Goal: Transaction & Acquisition: Purchase product/service

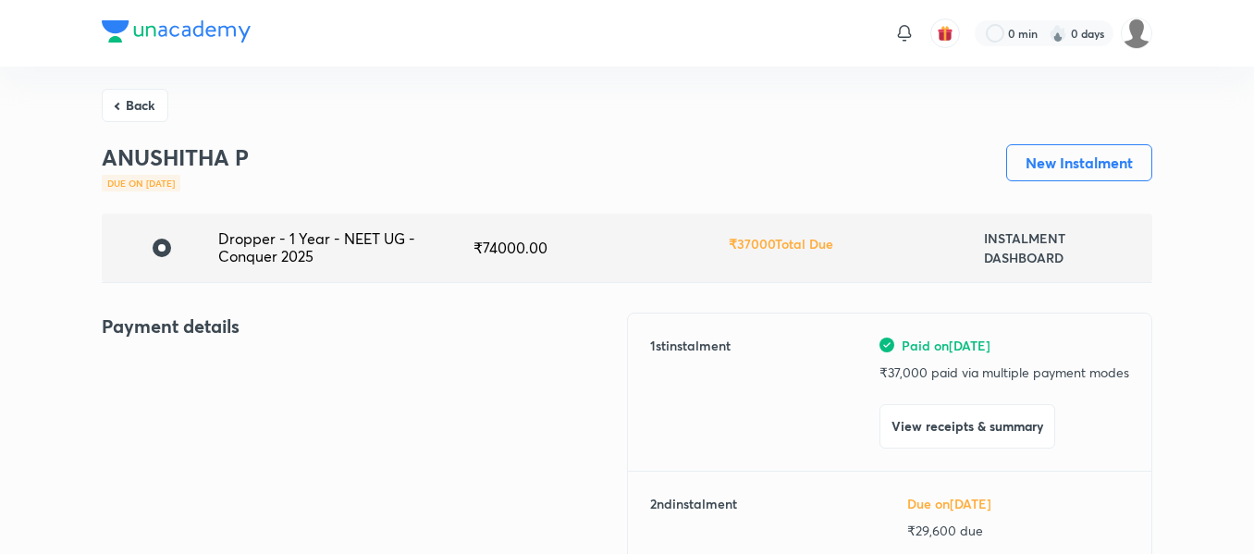
click at [136, 109] on button "Back" at bounding box center [135, 105] width 67 height 33
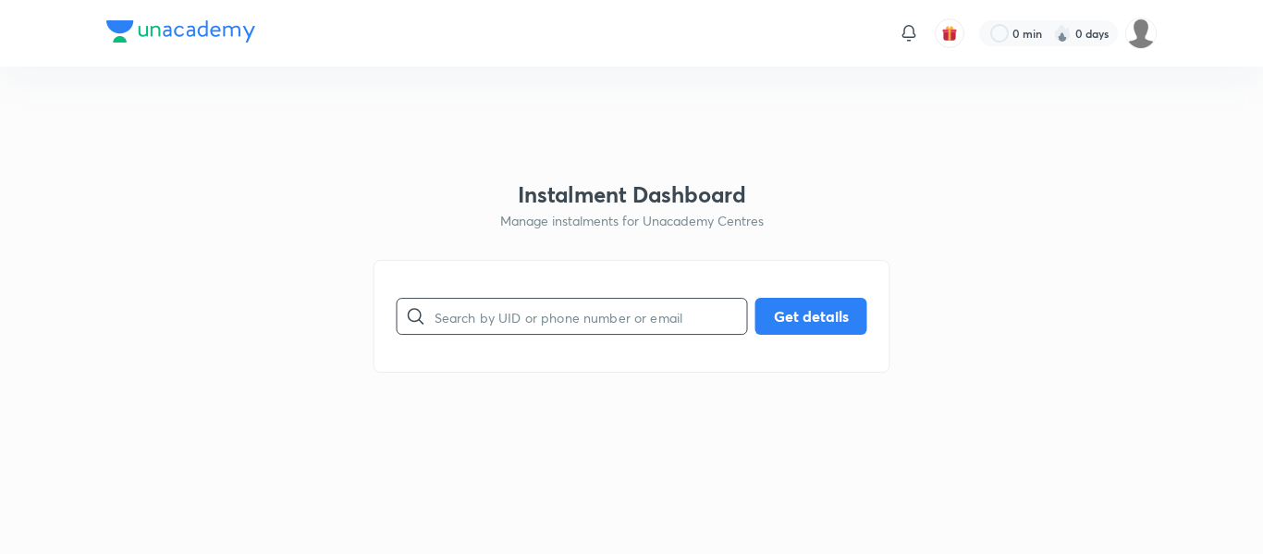
click at [470, 324] on input "text" at bounding box center [591, 316] width 312 height 47
paste input "[EMAIL_ADDRESS][DOMAIN_NAME]"
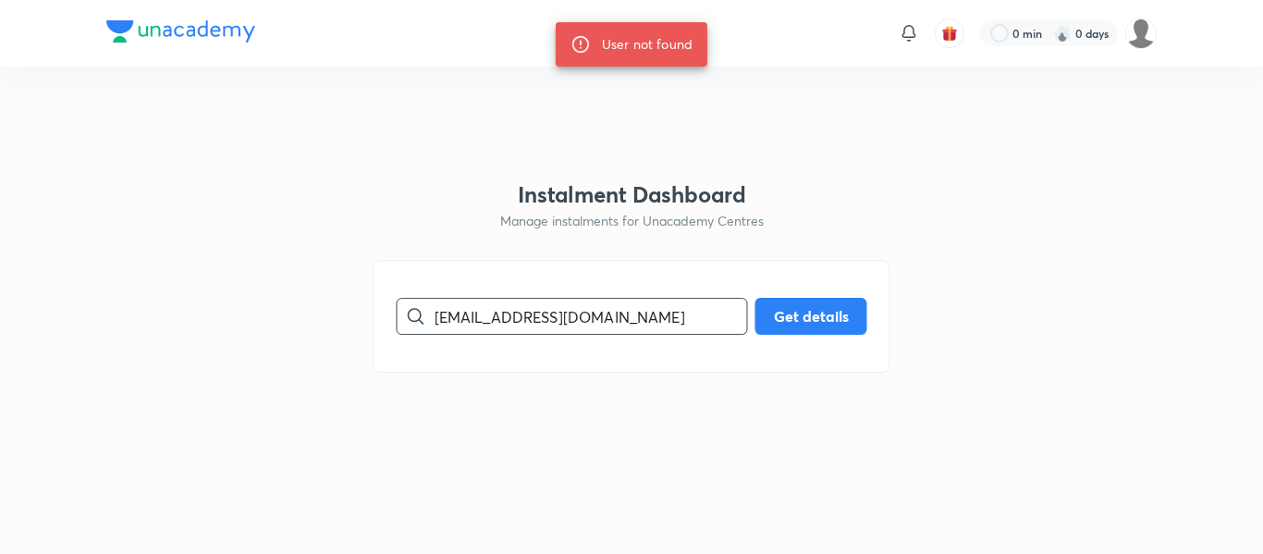
paste input "8626027179"
type input "8626027179"
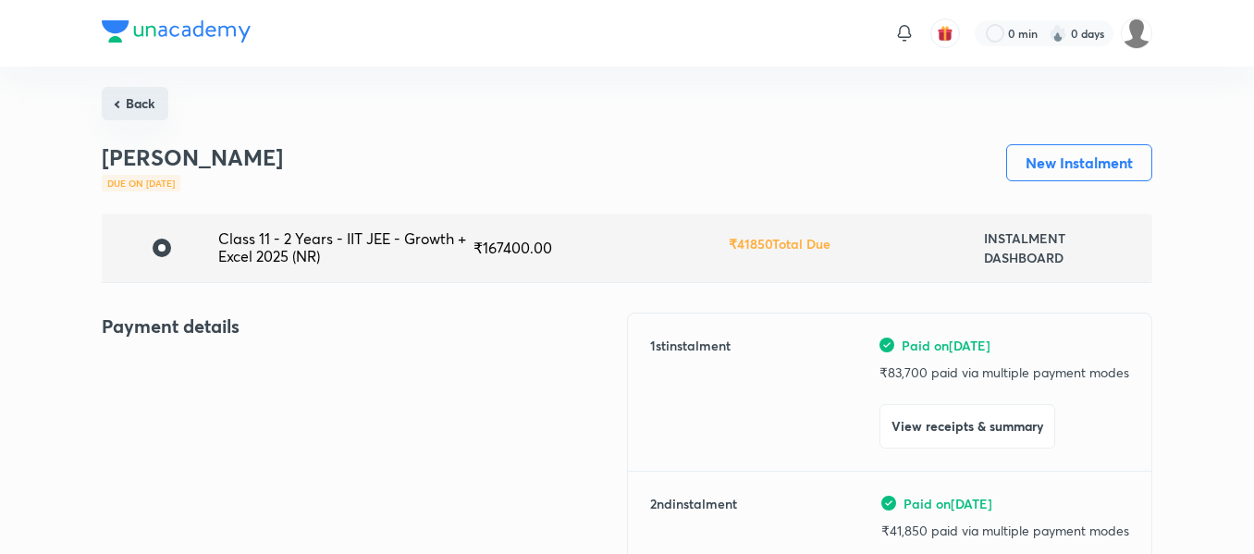
click at [145, 117] on button "Back" at bounding box center [135, 103] width 67 height 33
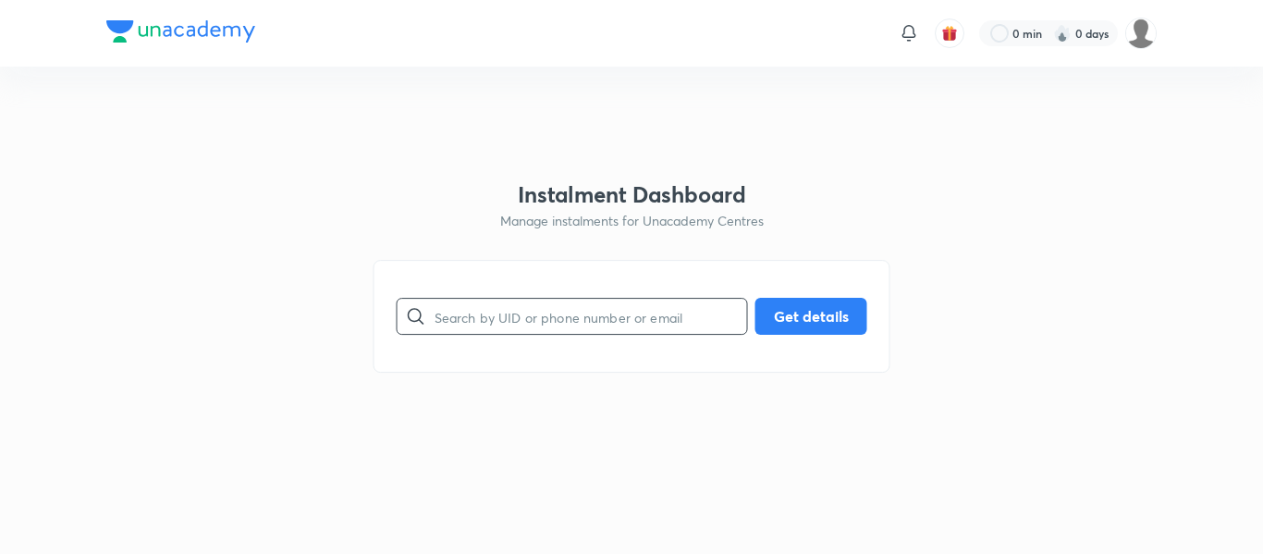
click at [579, 299] on input "text" at bounding box center [591, 316] width 312 height 47
paste input "9380348675"
type input "9380348675"
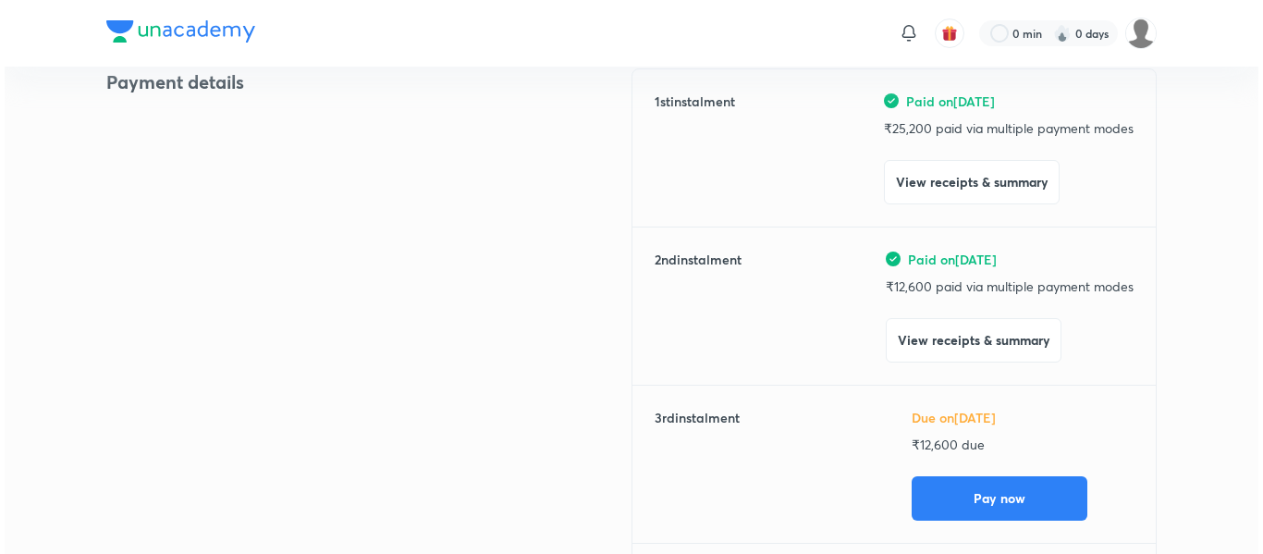
scroll to position [242, 0]
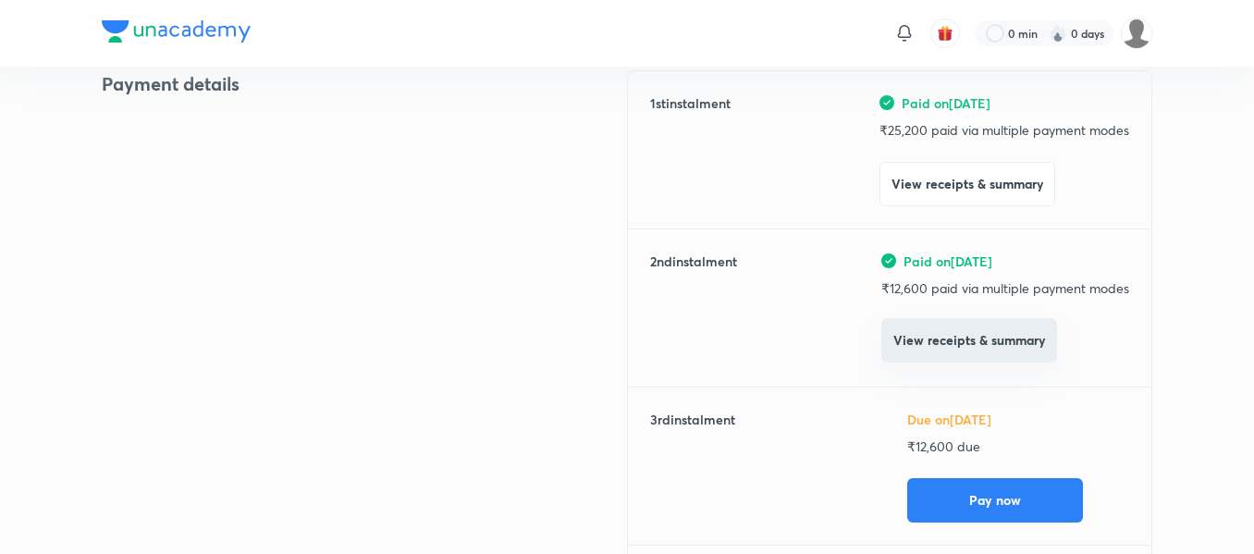
click at [935, 357] on button "View receipts & summary" at bounding box center [969, 340] width 176 height 44
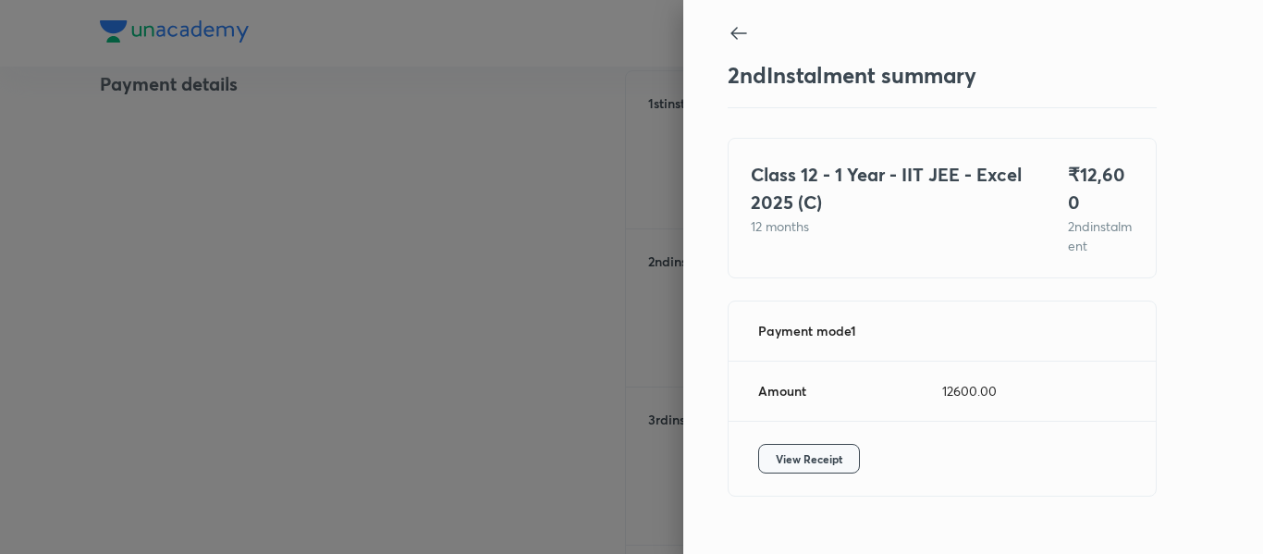
click at [824, 449] on span "View Receipt" at bounding box center [809, 458] width 67 height 18
click at [728, 32] on icon at bounding box center [739, 33] width 22 height 22
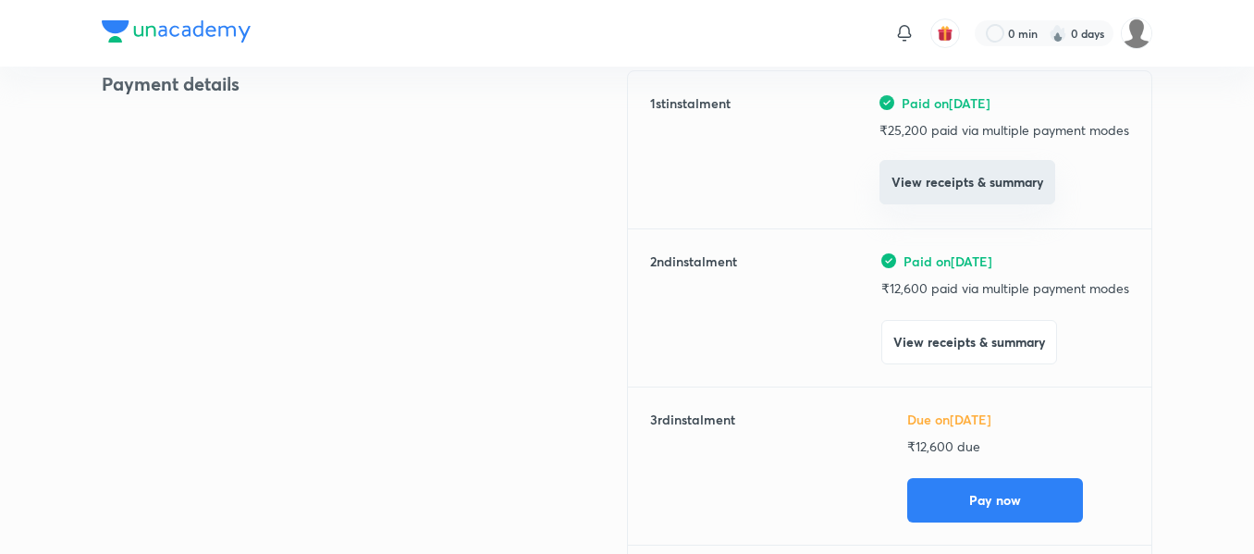
click at [924, 197] on button "View receipts & summary" at bounding box center [967, 182] width 176 height 44
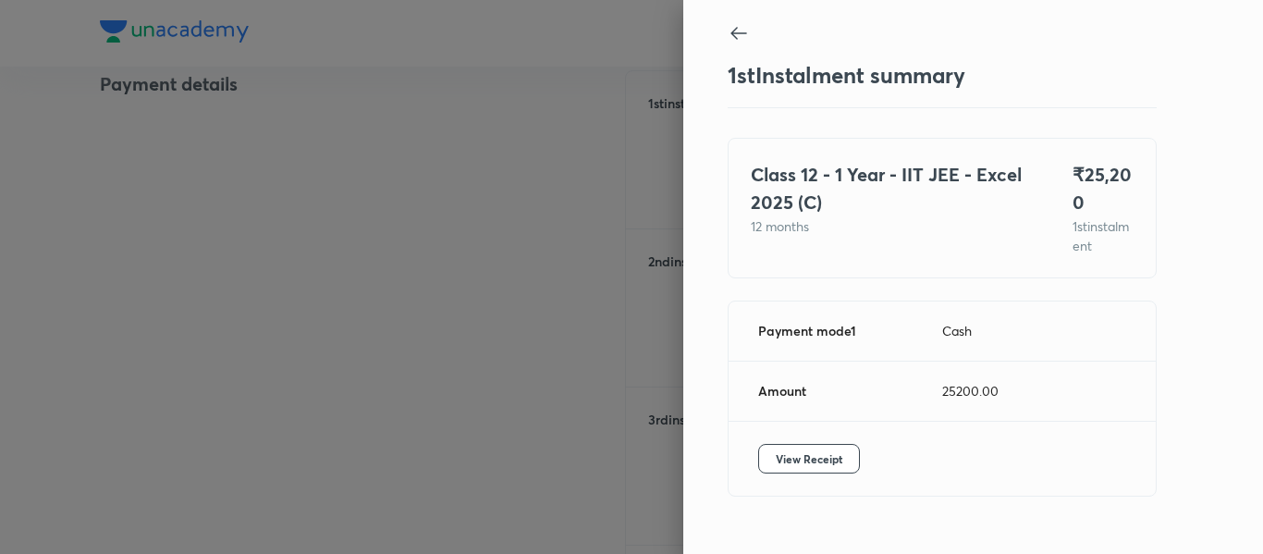
scroll to position [39, 0]
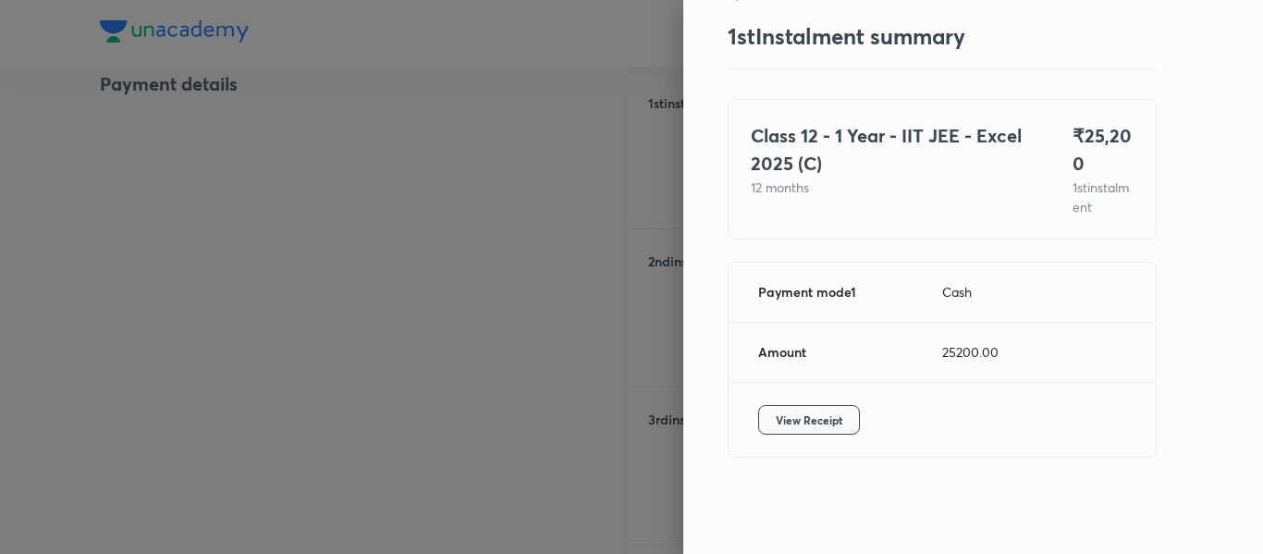
click at [840, 411] on button "View Receipt" at bounding box center [809, 420] width 102 height 30
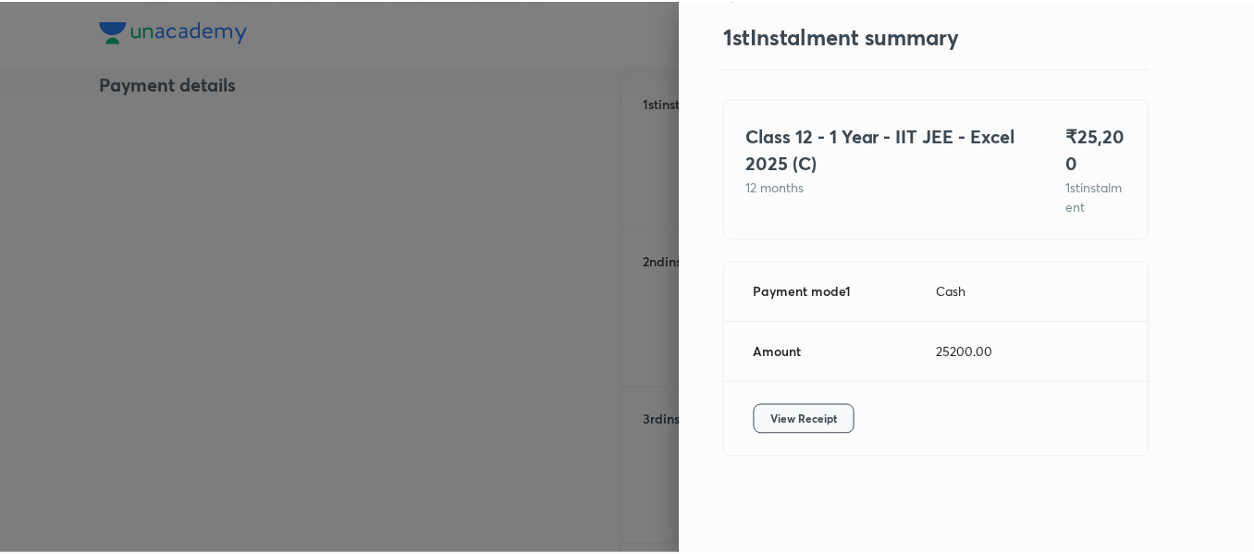
scroll to position [0, 0]
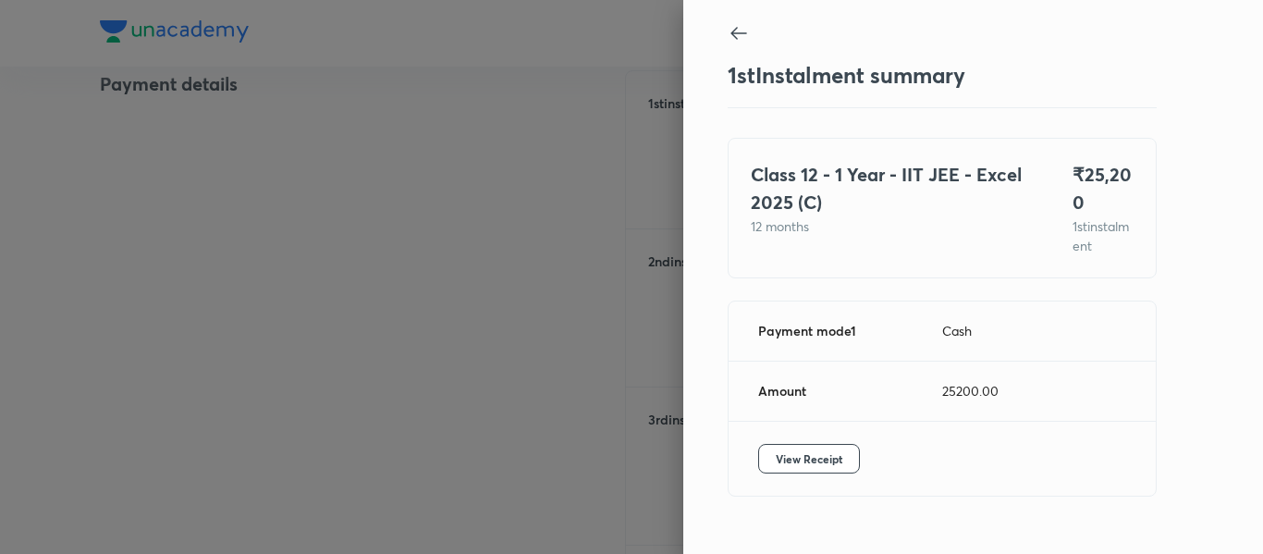
click at [729, 29] on icon at bounding box center [739, 33] width 22 height 22
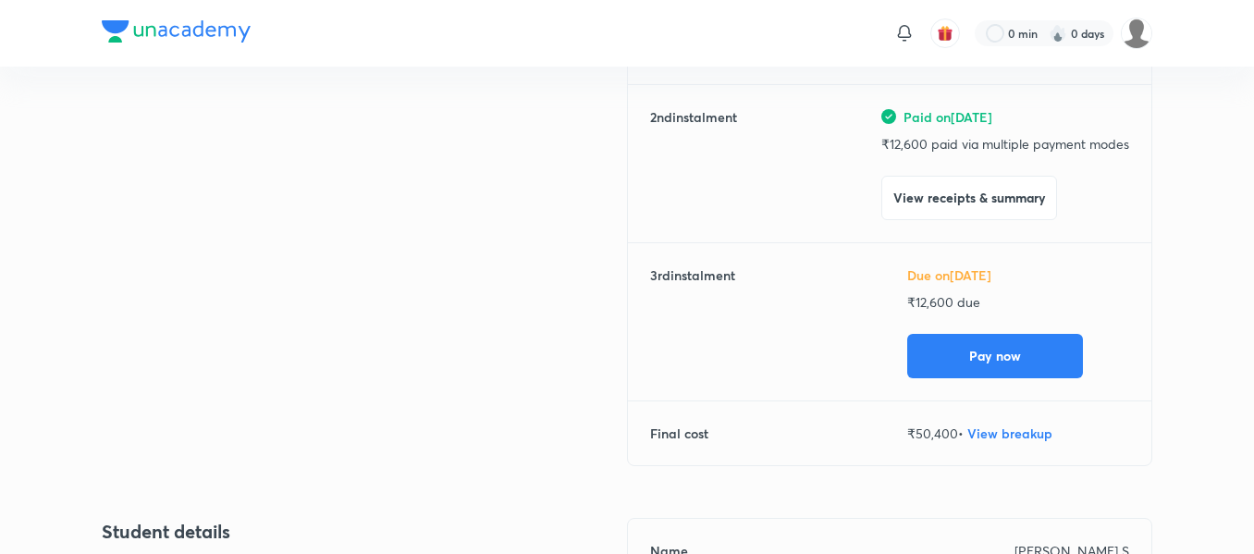
scroll to position [387, 0]
click at [925, 348] on button "Pay now" at bounding box center [995, 353] width 176 height 44
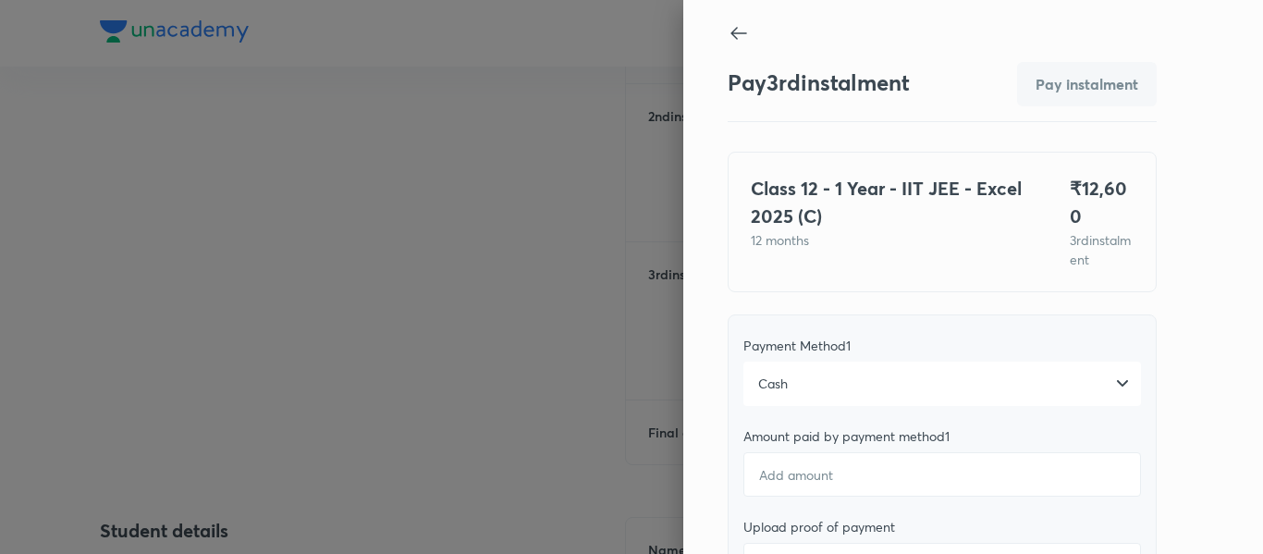
click at [728, 23] on icon at bounding box center [739, 33] width 22 height 22
type textarea "x"
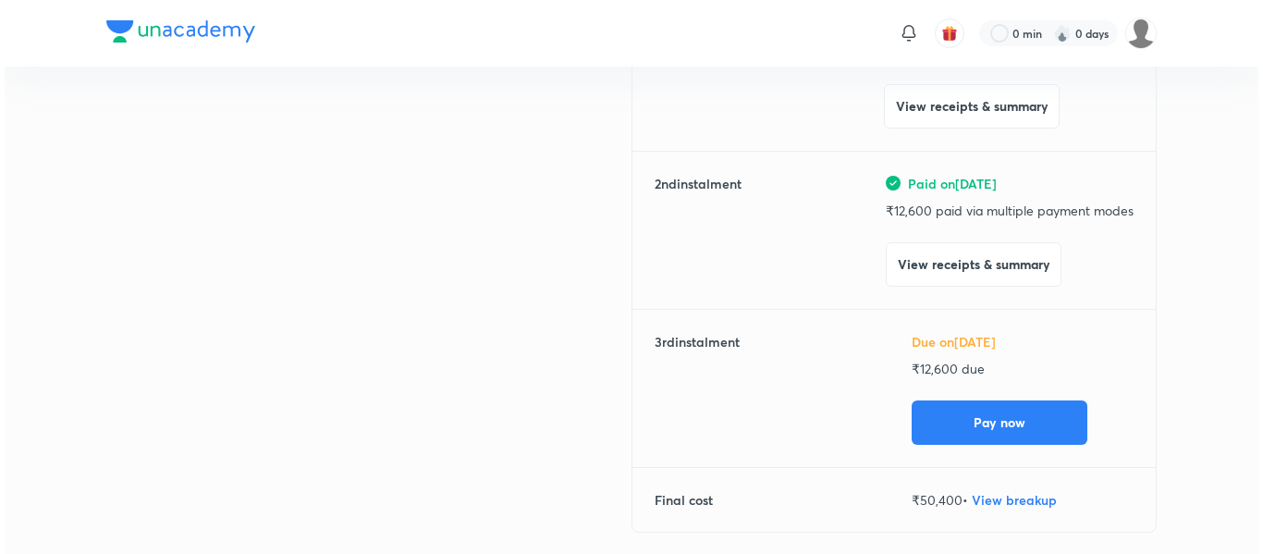
scroll to position [321, 0]
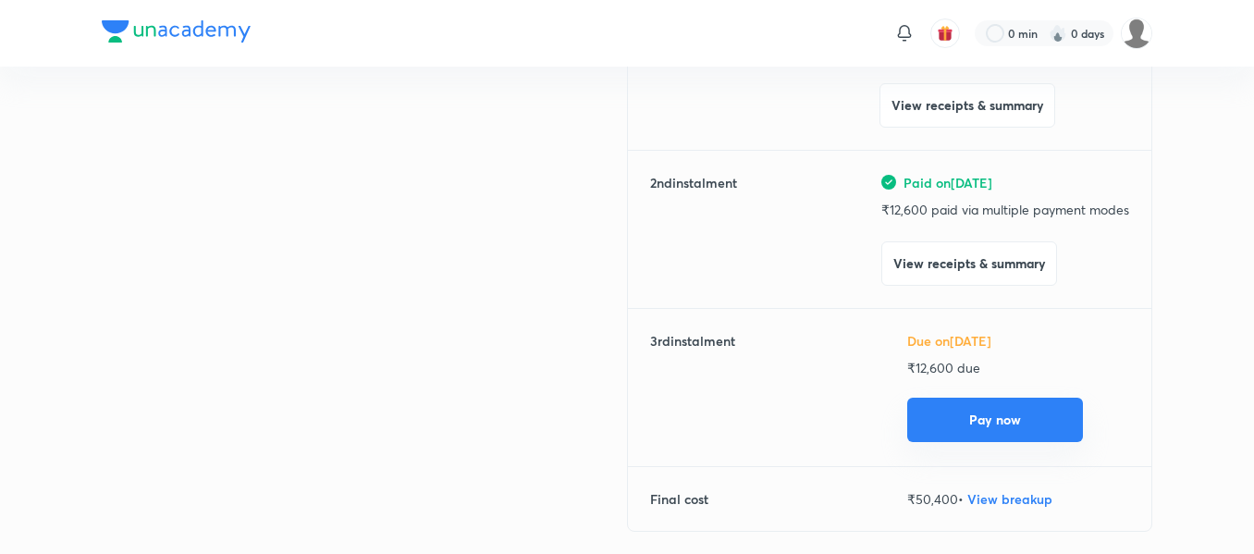
click at [950, 414] on button "Pay now" at bounding box center [995, 420] width 176 height 44
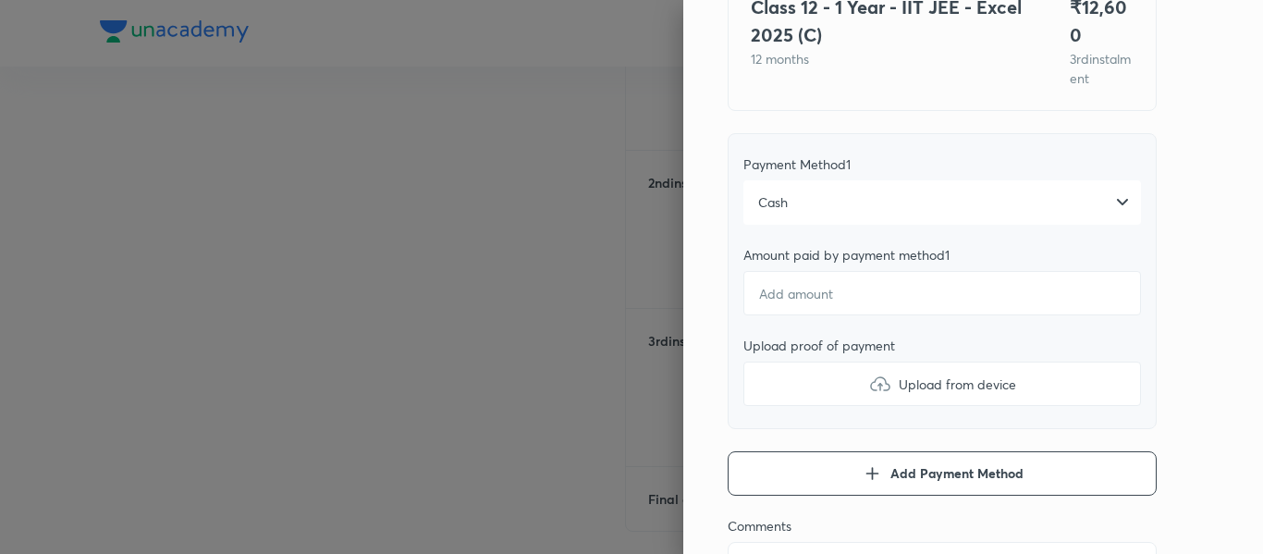
scroll to position [182, 0]
click at [880, 278] on input "number" at bounding box center [942, 292] width 398 height 44
type input "4"
type textarea "x"
type input "48"
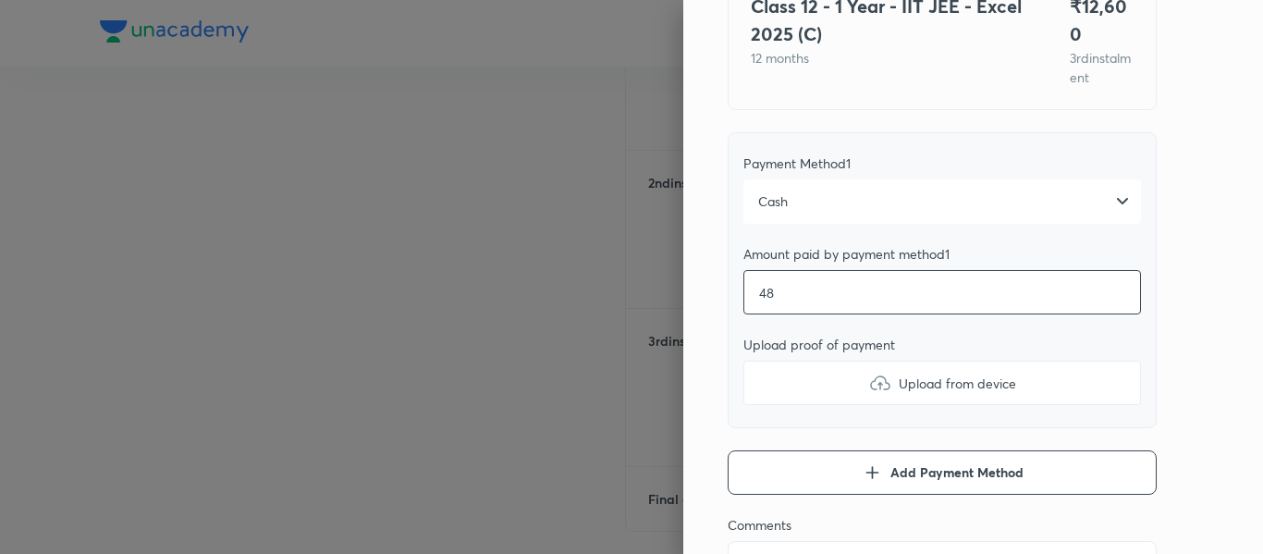
type textarea "x"
type input "480"
type textarea "x"
type input "4800"
type textarea "x"
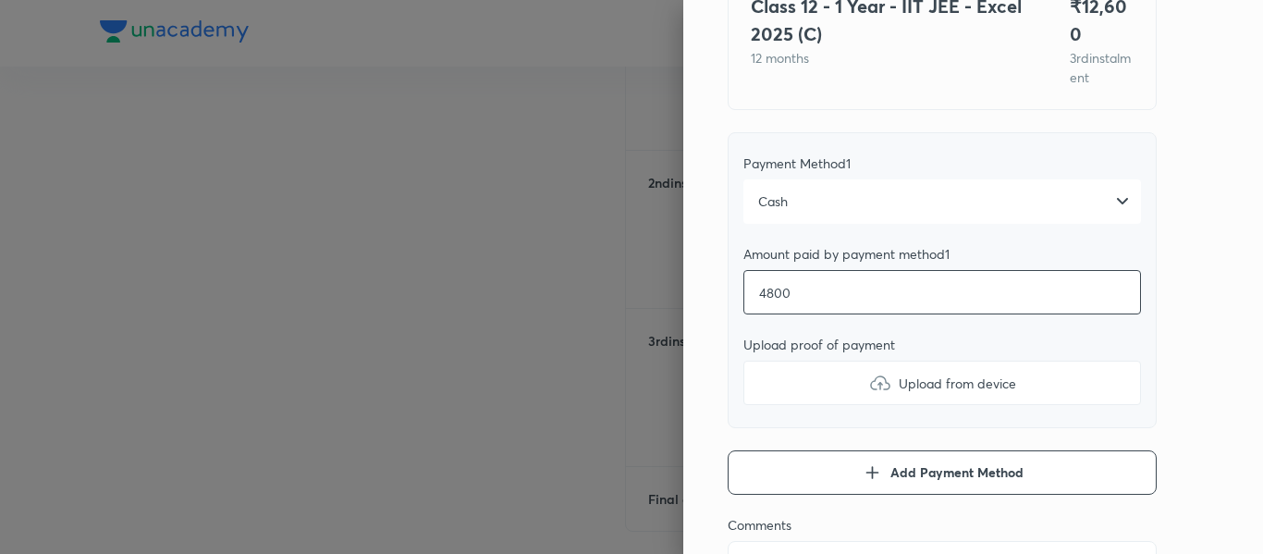
type input "4800"
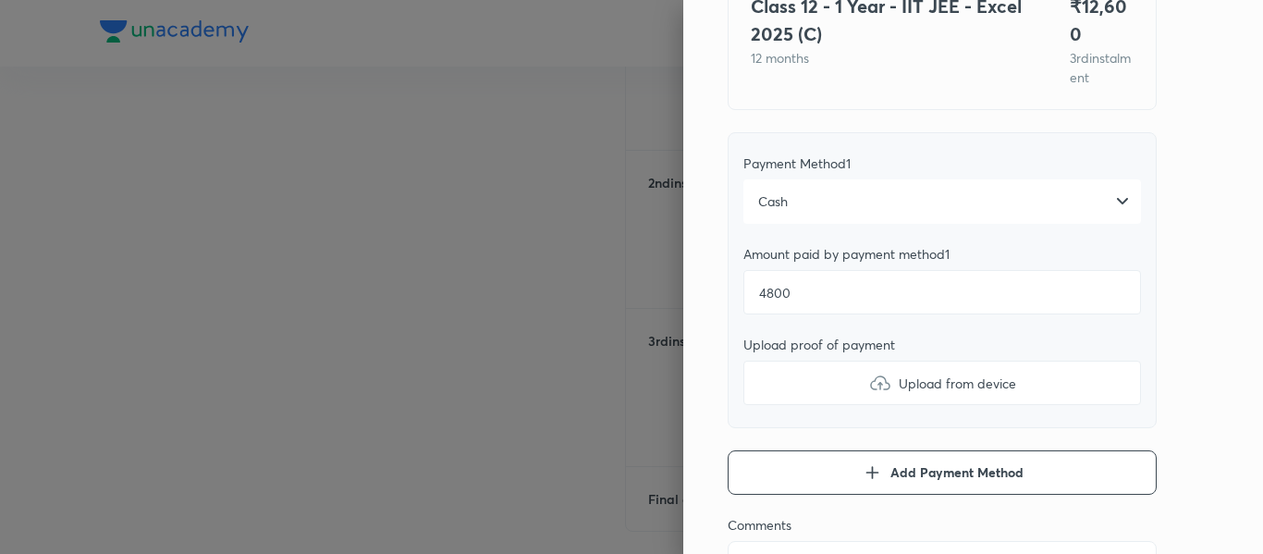
click at [833, 361] on label "Upload from device" at bounding box center [942, 383] width 398 height 44
click at [0, 0] on input "Upload from device" at bounding box center [0, 0] width 0 height 0
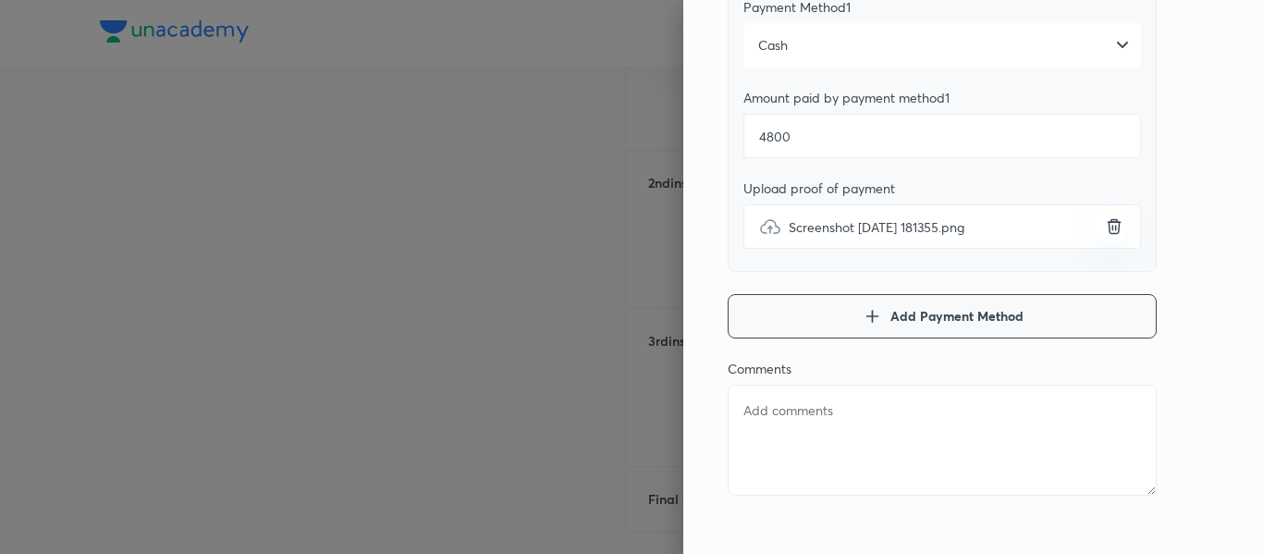
click at [890, 307] on span "Add Payment Method" at bounding box center [956, 316] width 133 height 18
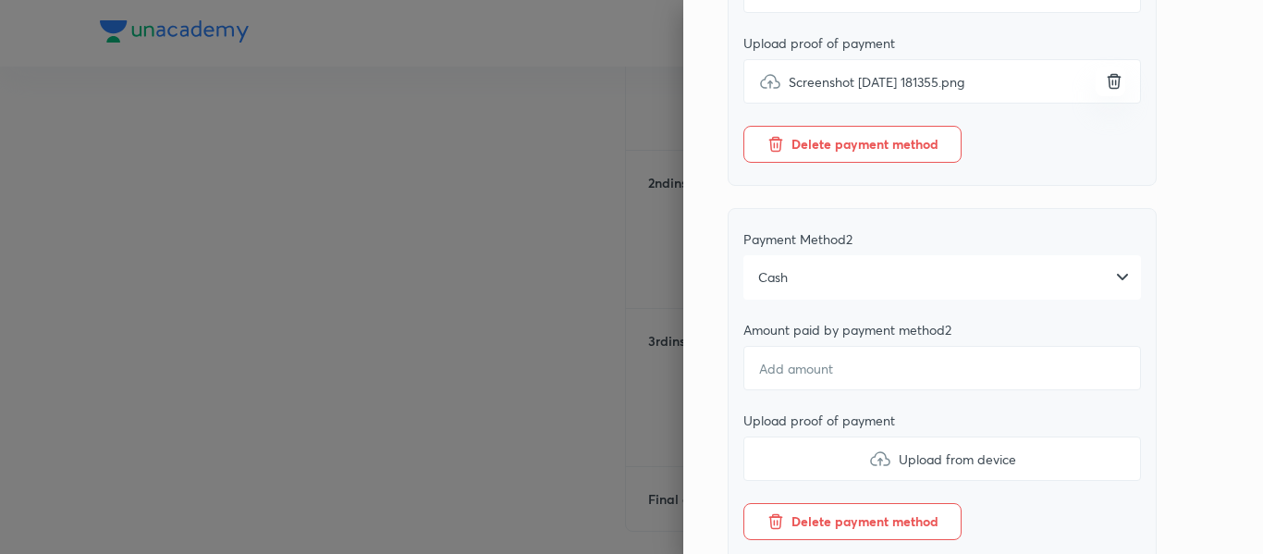
scroll to position [506, 0]
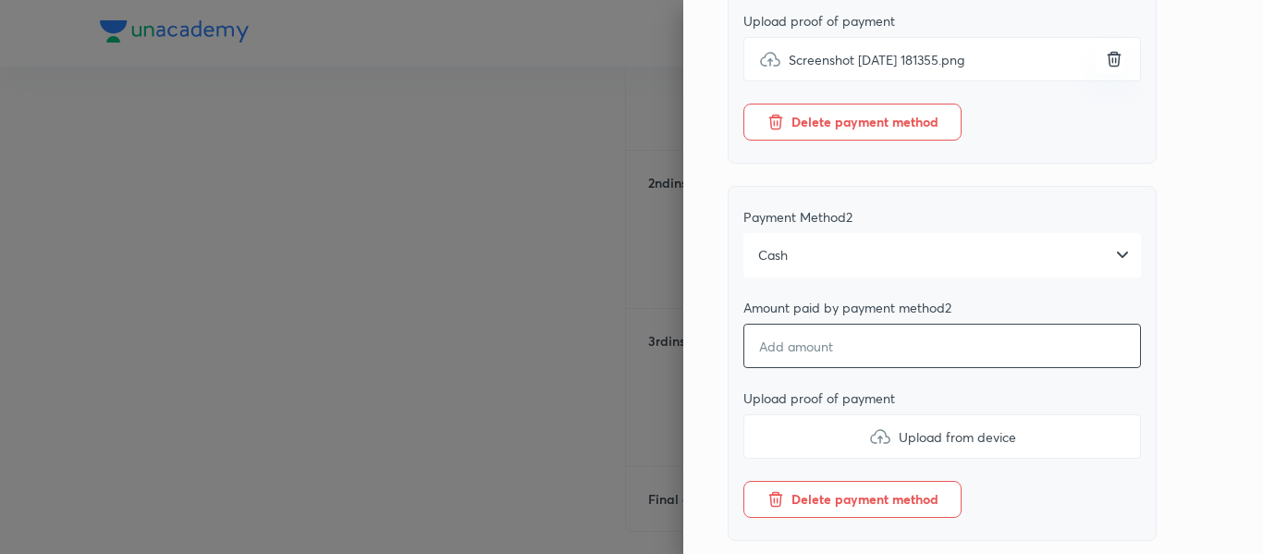
click at [810, 337] on input "number" at bounding box center [942, 346] width 398 height 44
type textarea "x"
type input "7"
type textarea "x"
type input "78"
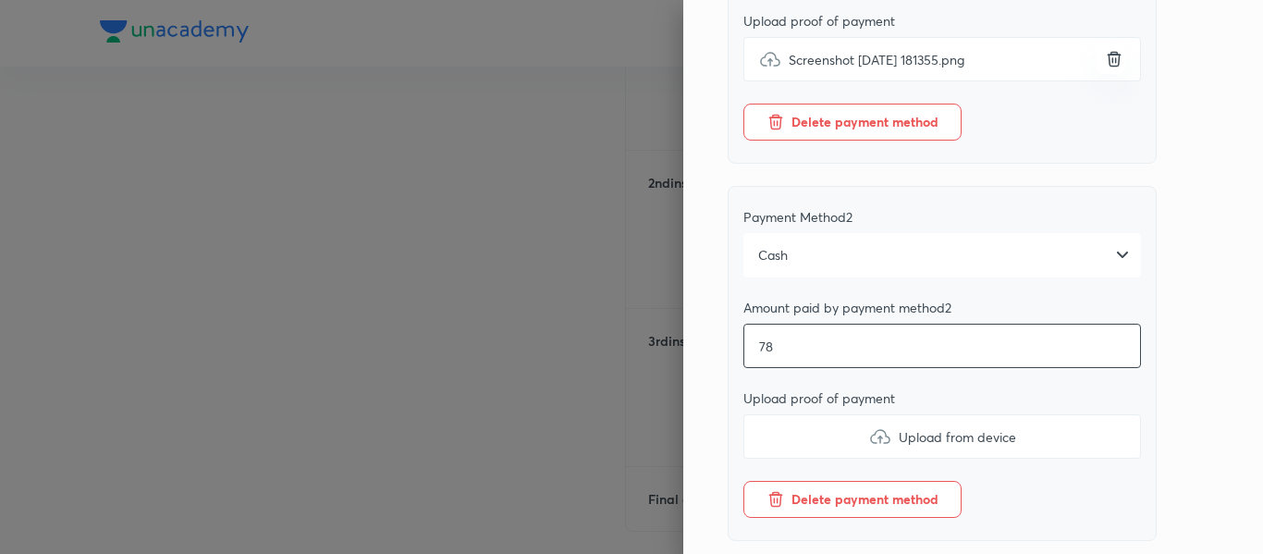
type textarea "x"
type input "780"
type textarea "x"
type input "7800"
type textarea "x"
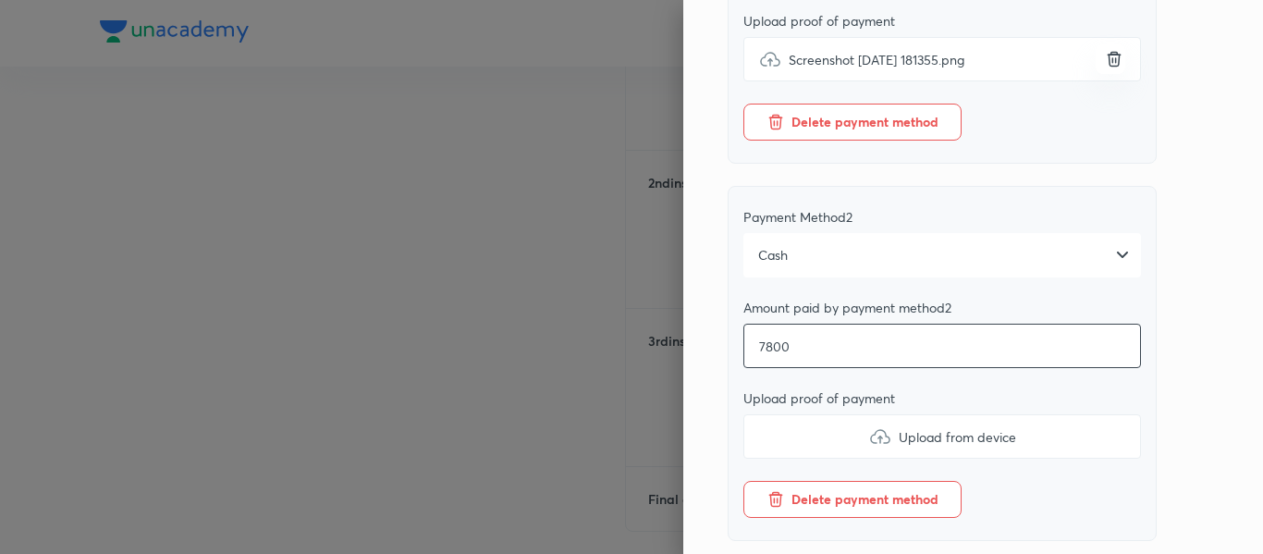
type input "7800"
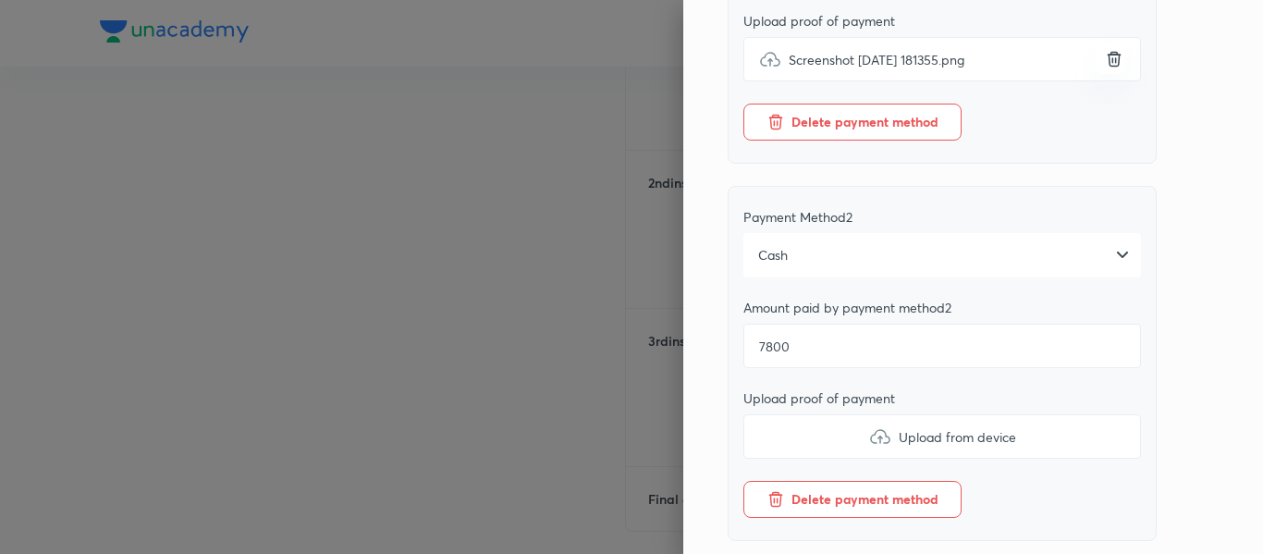
click at [804, 414] on label "Upload from device" at bounding box center [942, 436] width 398 height 44
click at [0, 0] on input "Upload from device" at bounding box center [0, 0] width 0 height 0
type textarea "x"
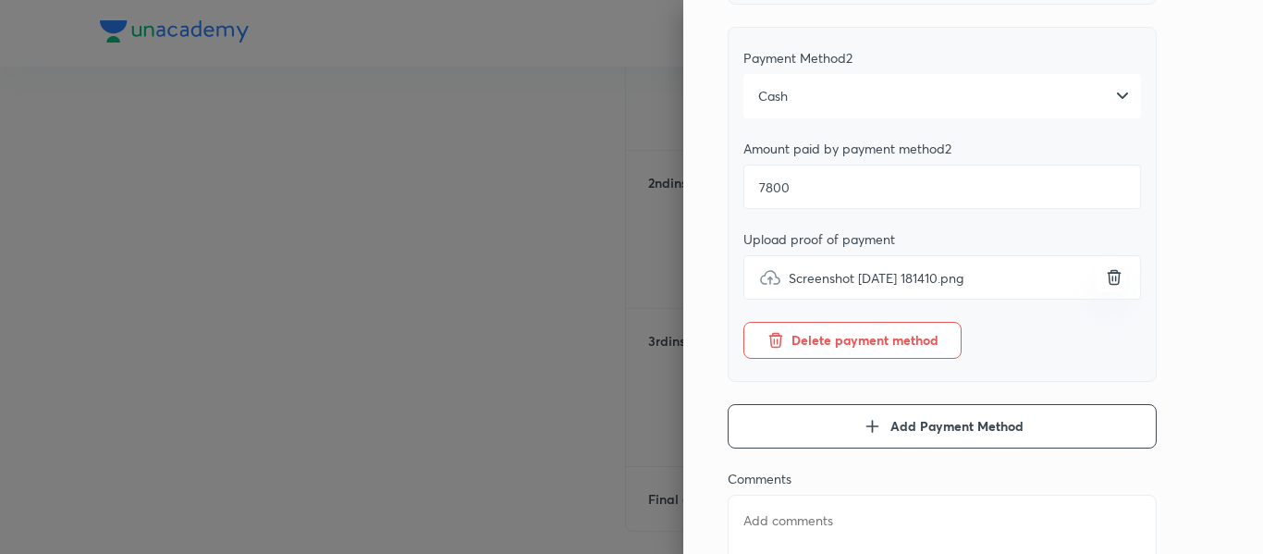
scroll to position [670, 0]
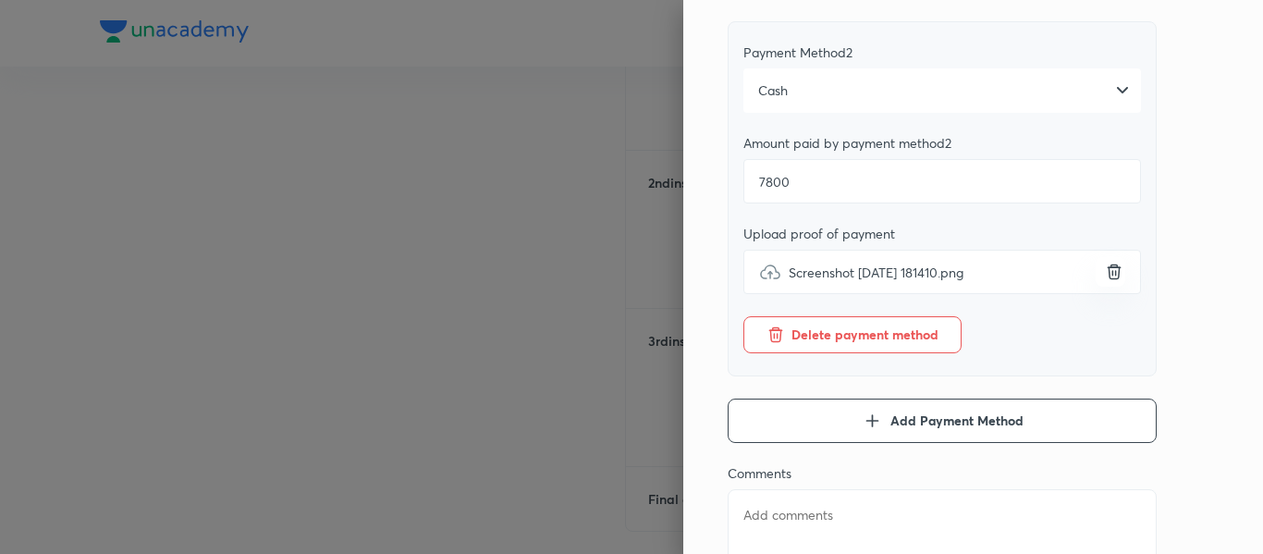
click at [819, 489] on textarea at bounding box center [942, 544] width 429 height 111
type textarea "3"
type textarea "x"
type textarea "3r"
type textarea "x"
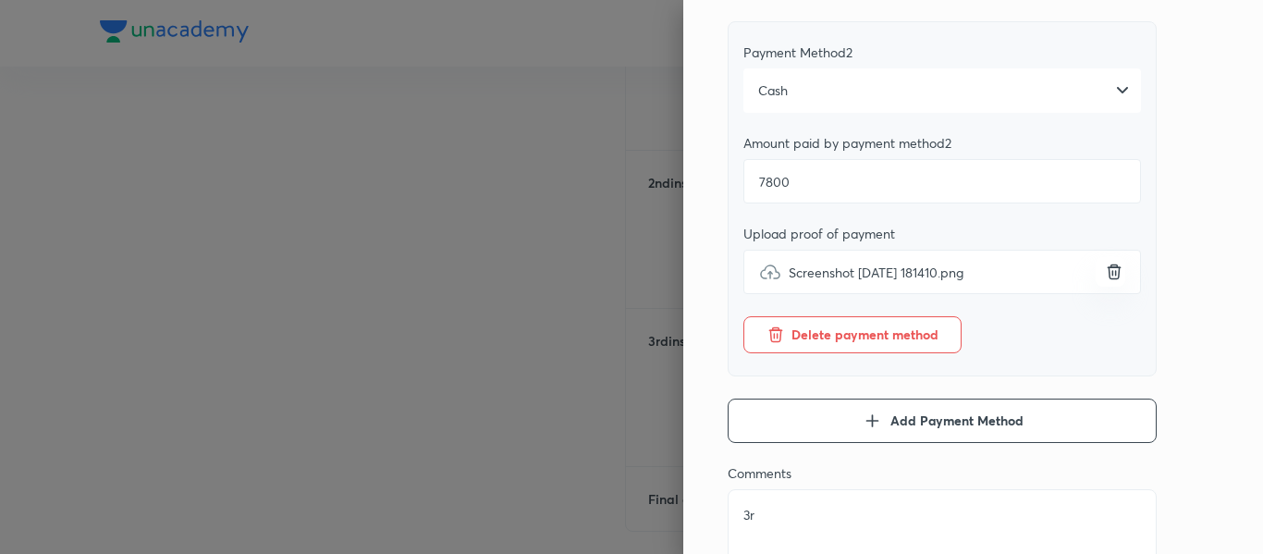
type textarea "3rd"
type textarea "x"
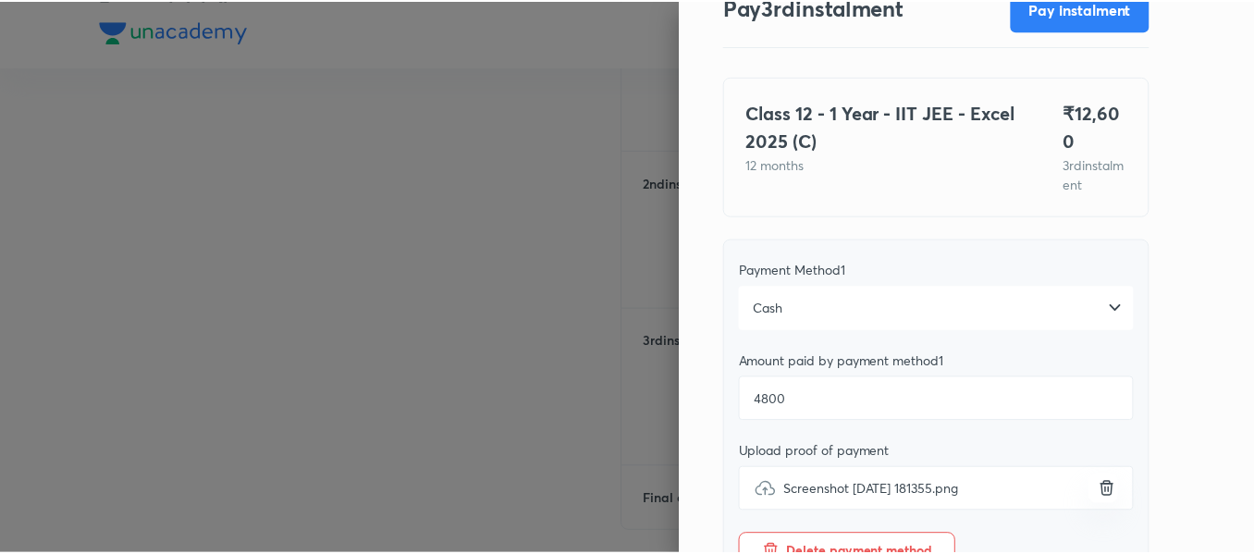
scroll to position [0, 0]
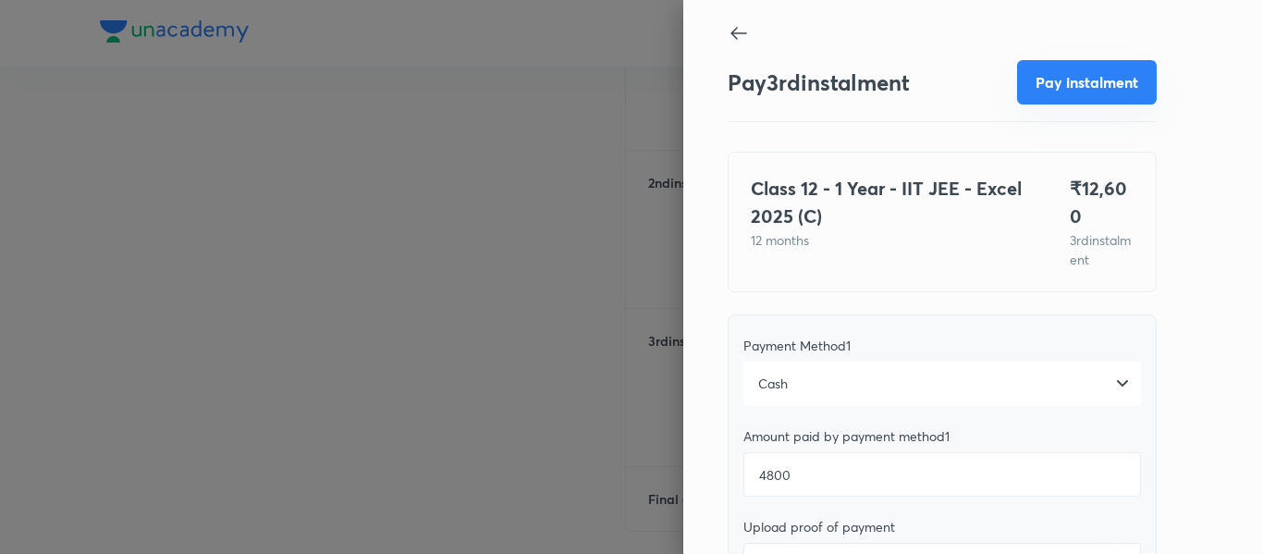
type textarea "3rd"
click at [1041, 71] on button "Pay instalment" at bounding box center [1087, 82] width 140 height 44
type textarea "x"
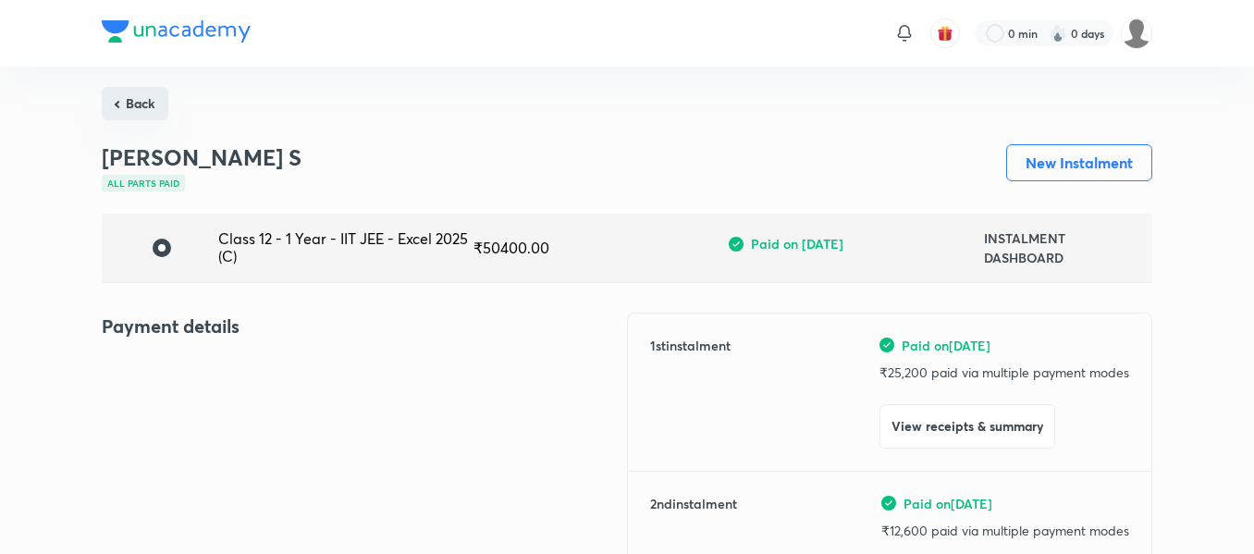
click at [147, 95] on button "Back" at bounding box center [135, 103] width 67 height 33
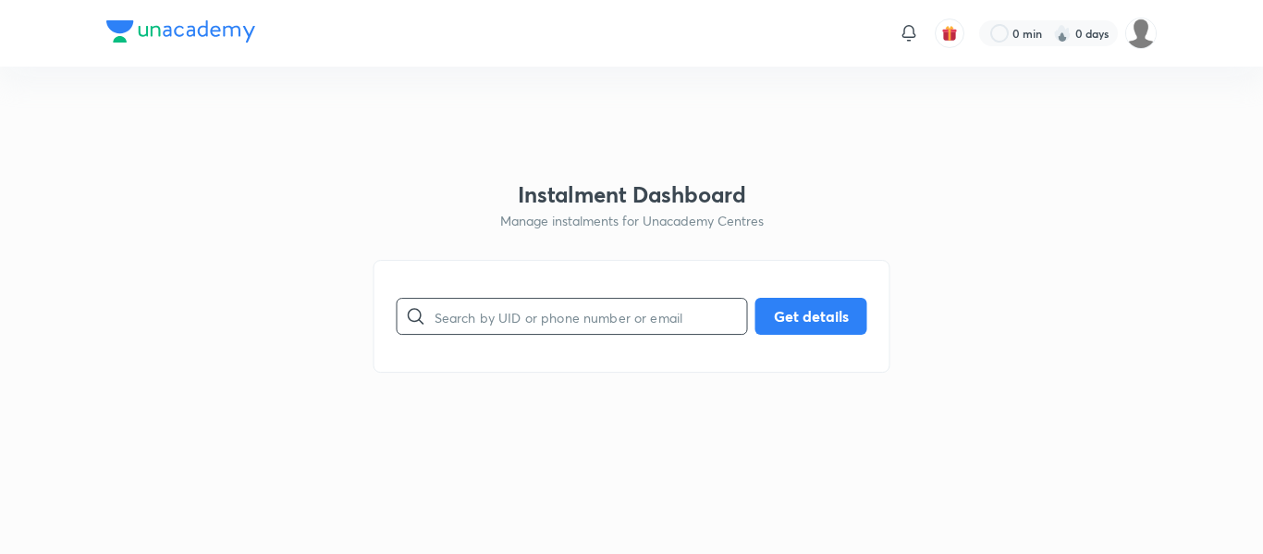
click at [553, 317] on input "text" at bounding box center [591, 316] width 312 height 47
paste input "[EMAIL_ADDRESS][DOMAIN_NAME]"
type input "[EMAIL_ADDRESS][DOMAIN_NAME]"
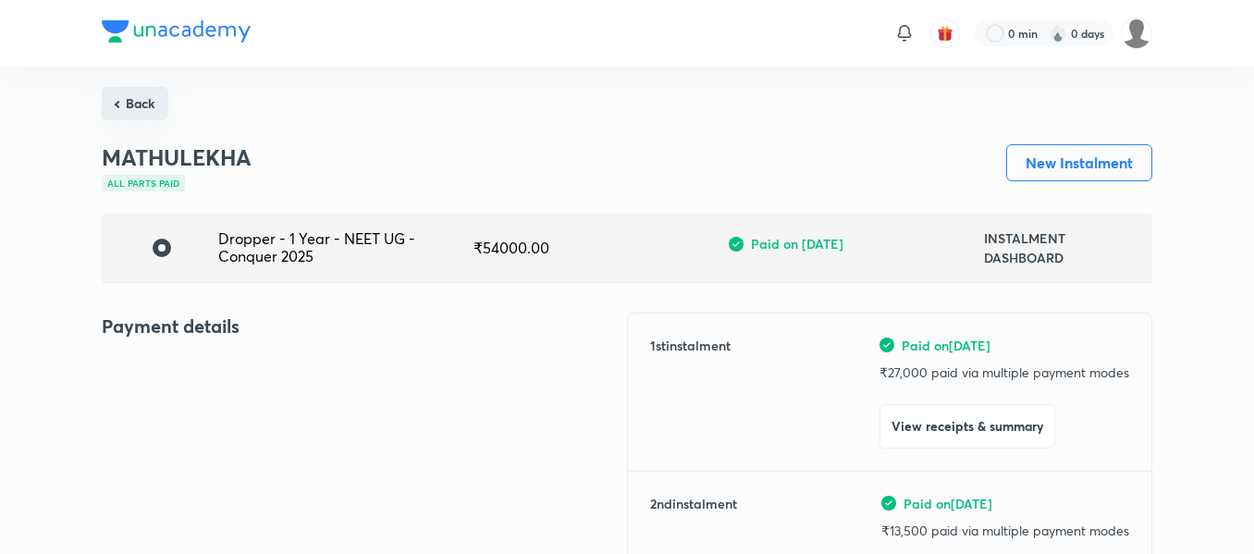
click at [131, 108] on button "Back" at bounding box center [135, 103] width 67 height 33
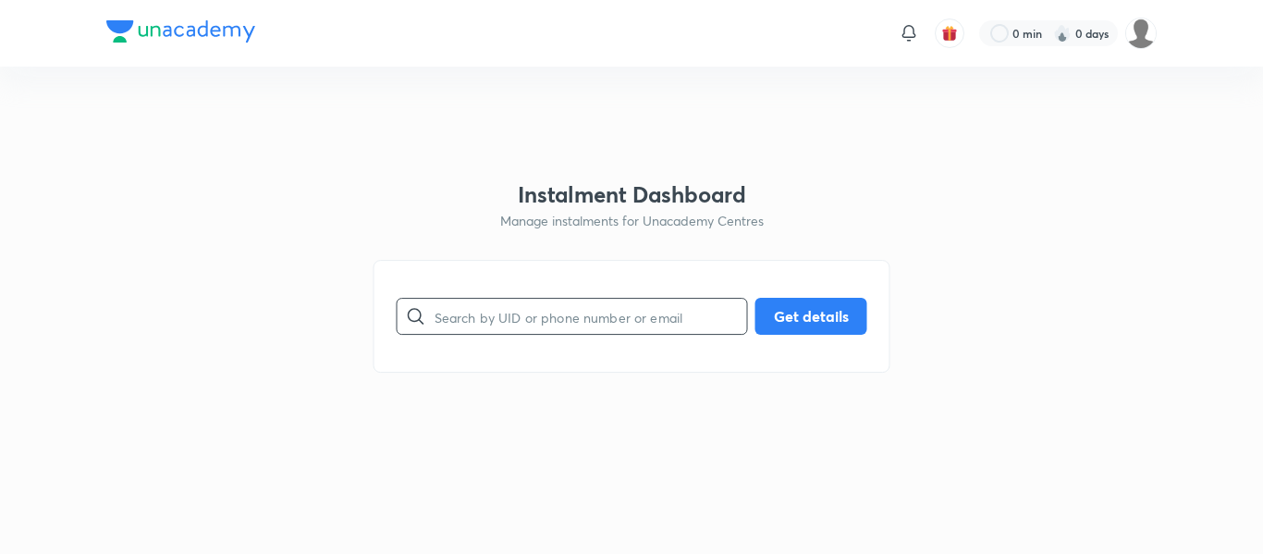
click at [473, 307] on input "text" at bounding box center [591, 316] width 312 height 47
paste input "[EMAIL_ADDRESS][DOMAIN_NAME]"
type input "[EMAIL_ADDRESS][DOMAIN_NAME]"
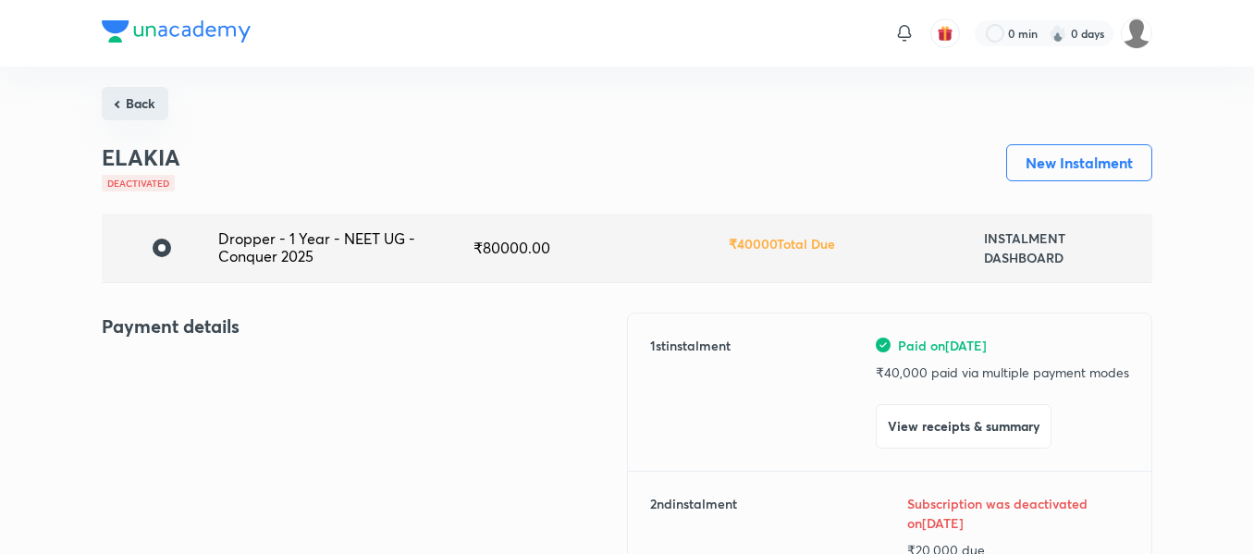
click at [141, 102] on button "Back" at bounding box center [135, 103] width 67 height 33
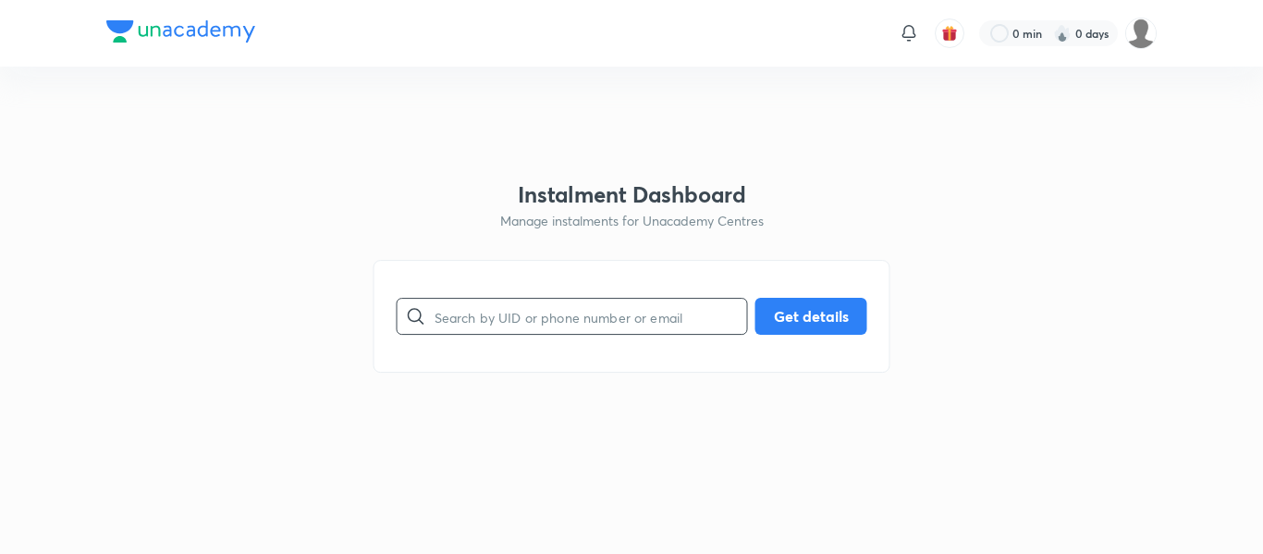
click at [495, 318] on input "text" at bounding box center [591, 316] width 312 height 47
paste input "[EMAIL_ADDRESS][DOMAIN_NAME]"
type input "[EMAIL_ADDRESS][DOMAIN_NAME]"
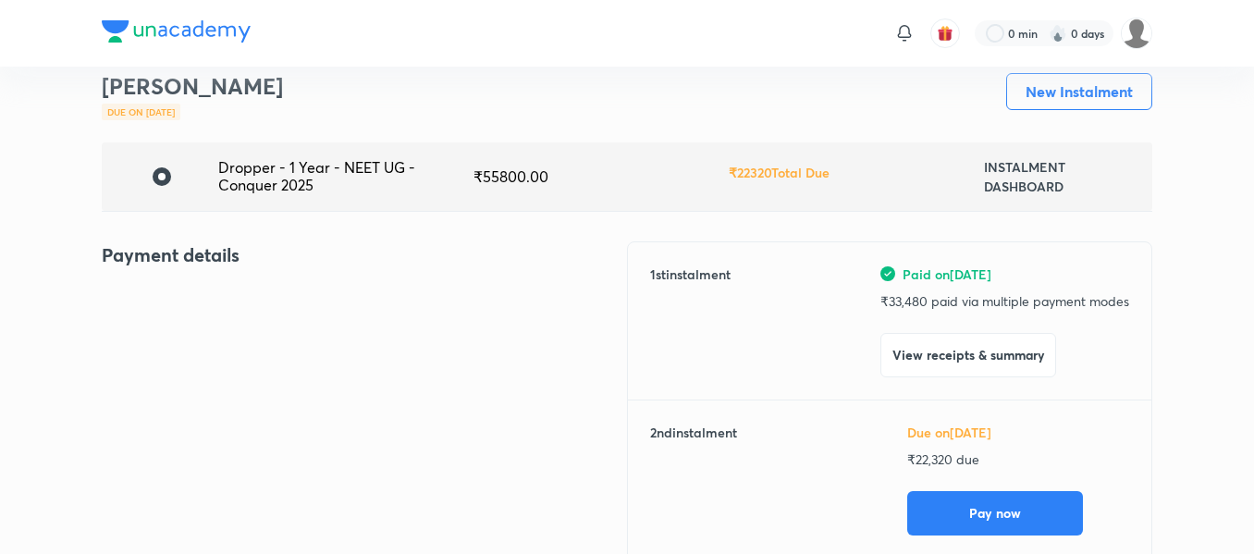
scroll to position [76, 0]
